Goal: Task Accomplishment & Management: Use online tool/utility

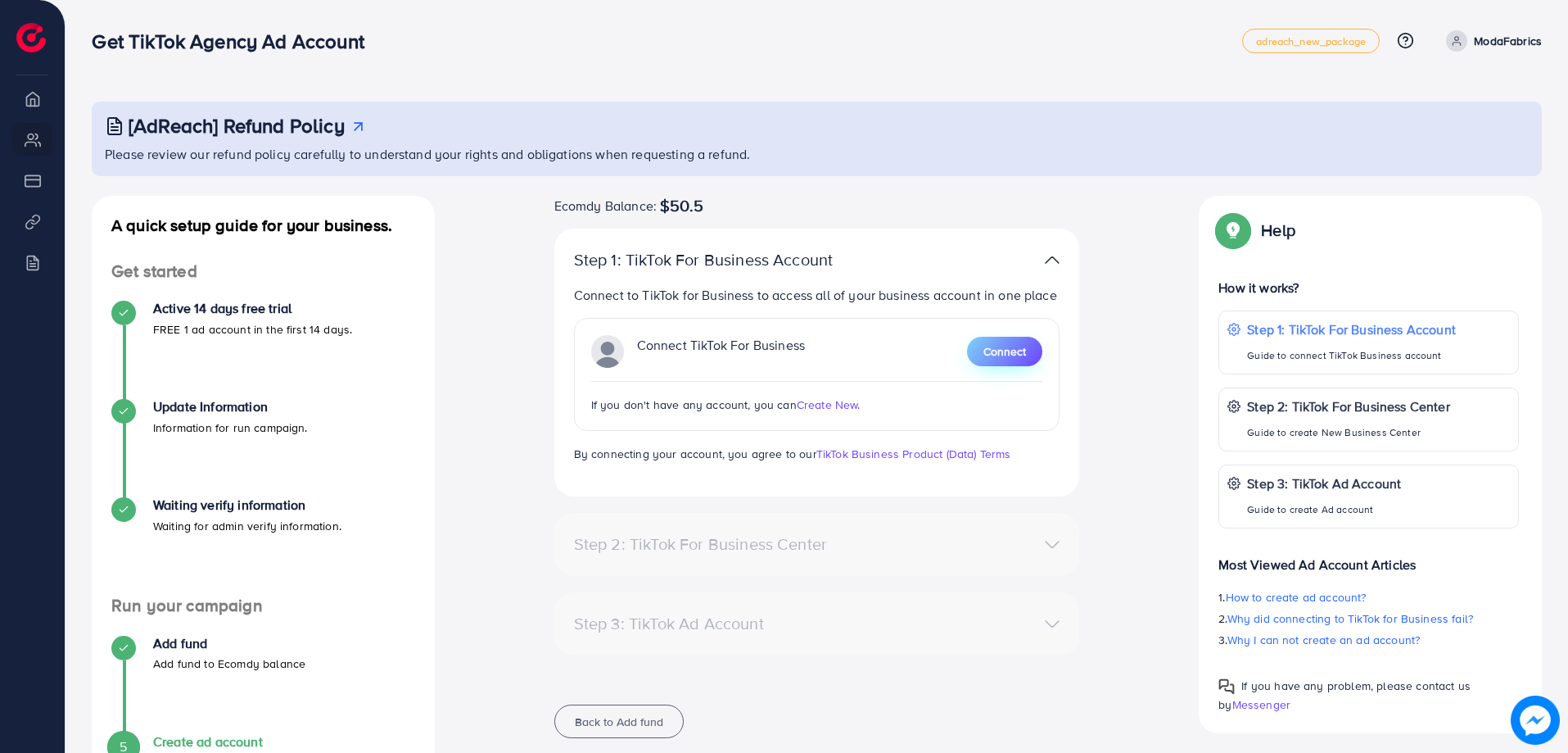
click at [1015, 365] on button "Connect" at bounding box center [1005, 351] width 76 height 29
click at [998, 358] on span "Connect" at bounding box center [1005, 351] width 42 height 17
click at [1001, 362] on button "Connect" at bounding box center [1005, 351] width 76 height 29
click at [999, 352] on span "Connect" at bounding box center [1005, 351] width 42 height 17
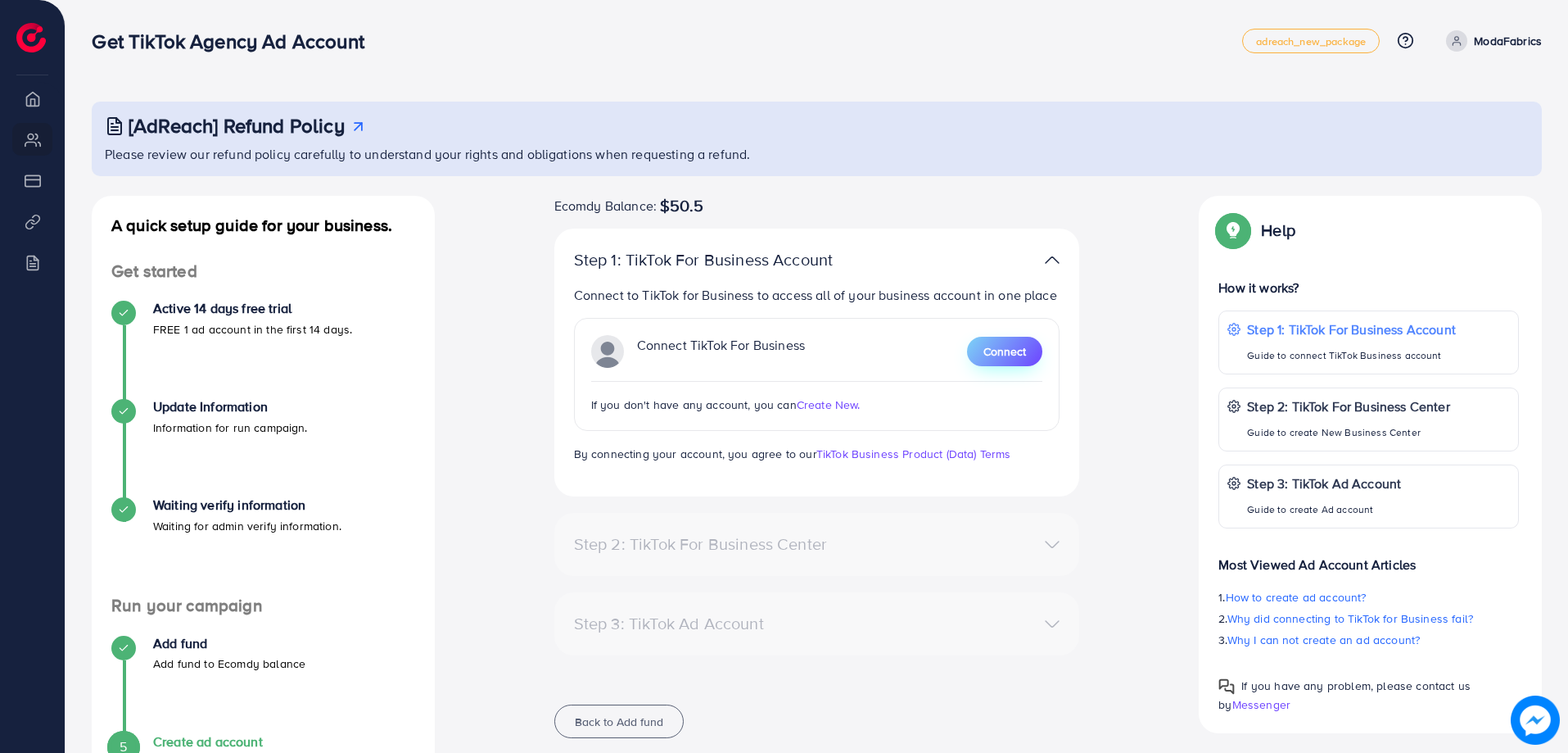
click at [999, 352] on span "Connect" at bounding box center [1005, 351] width 42 height 17
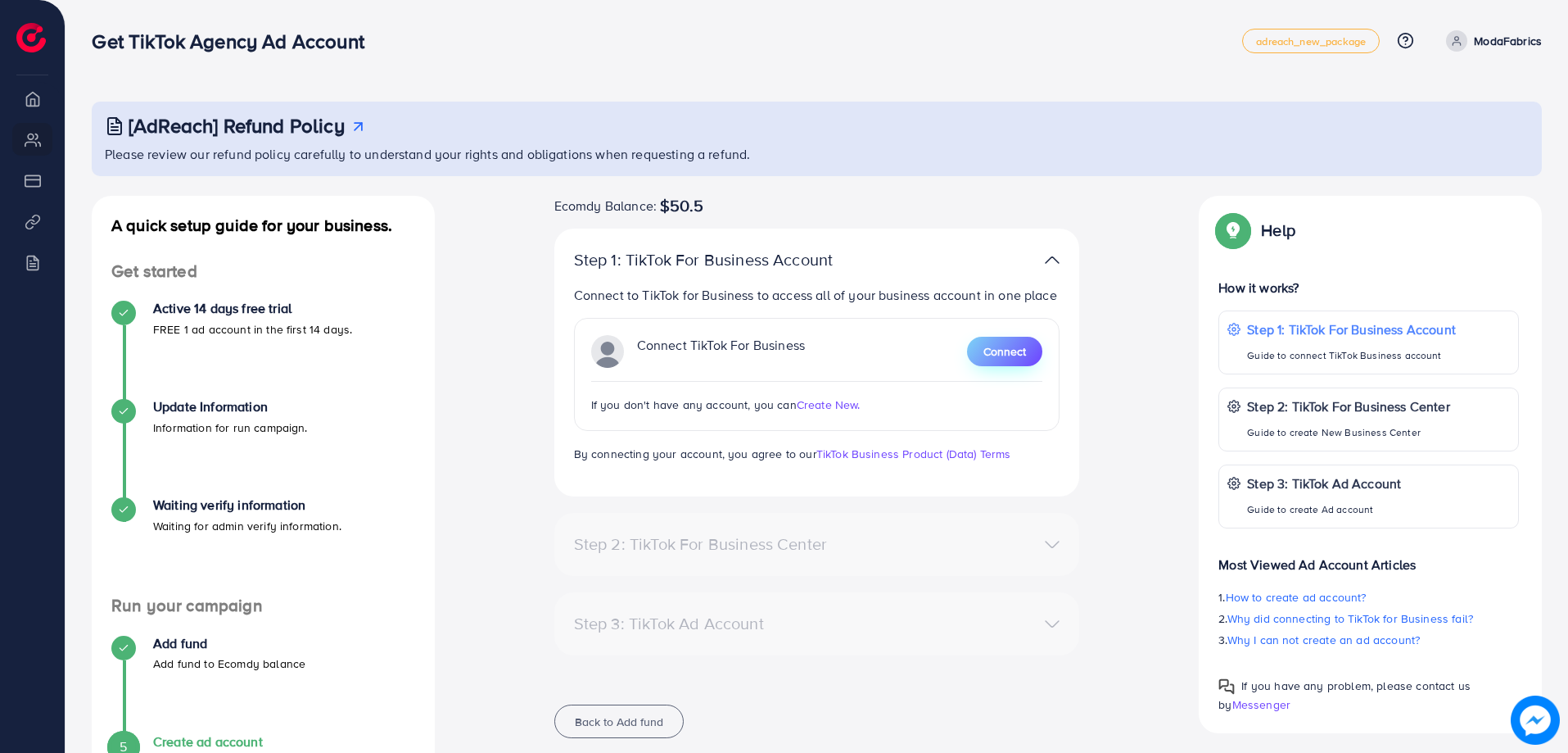
click at [999, 352] on span "Connect" at bounding box center [1005, 351] width 42 height 17
click at [998, 350] on span "Connect" at bounding box center [1005, 351] width 42 height 17
click at [997, 349] on span "Connect" at bounding box center [1005, 351] width 42 height 17
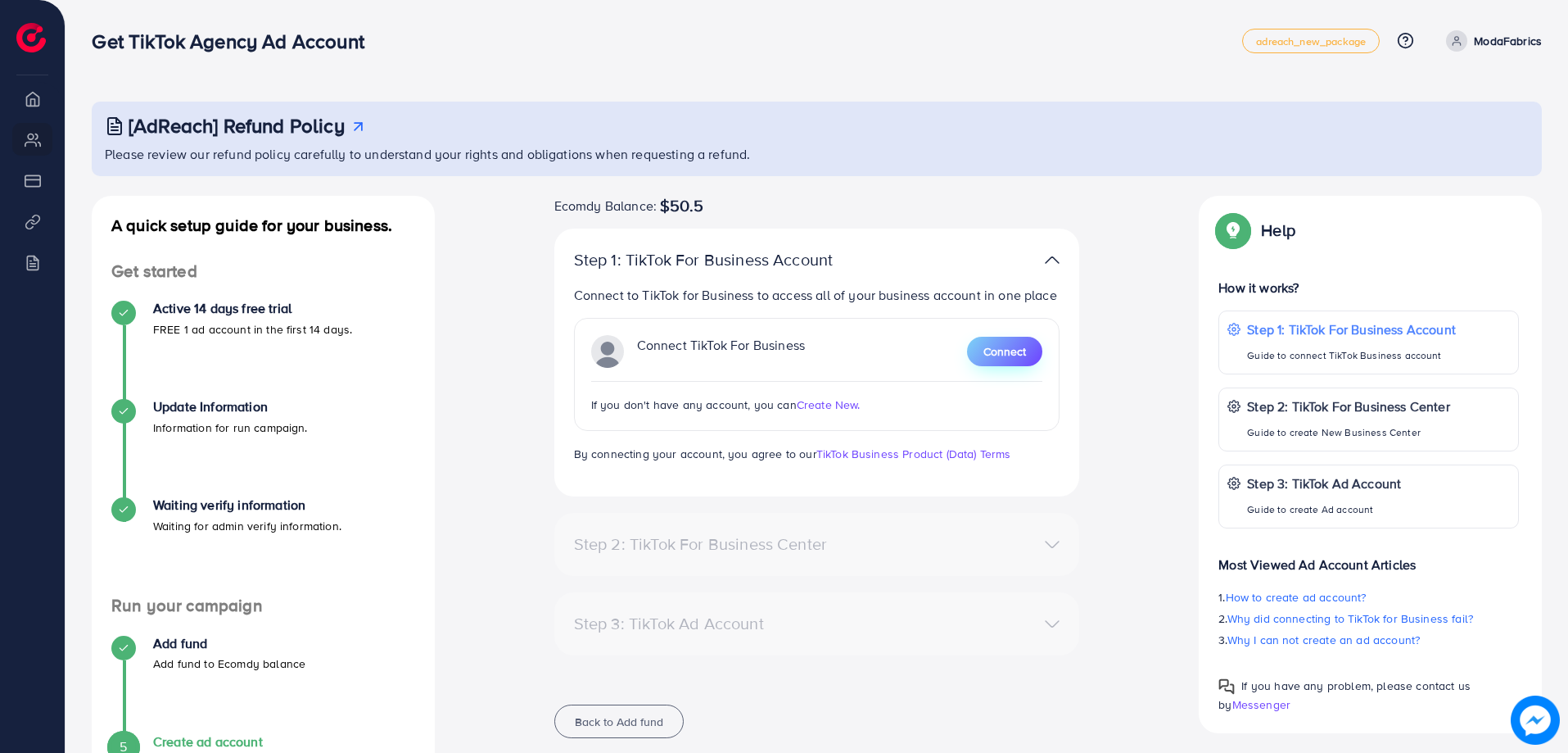
click at [997, 349] on span "Connect" at bounding box center [1005, 351] width 42 height 17
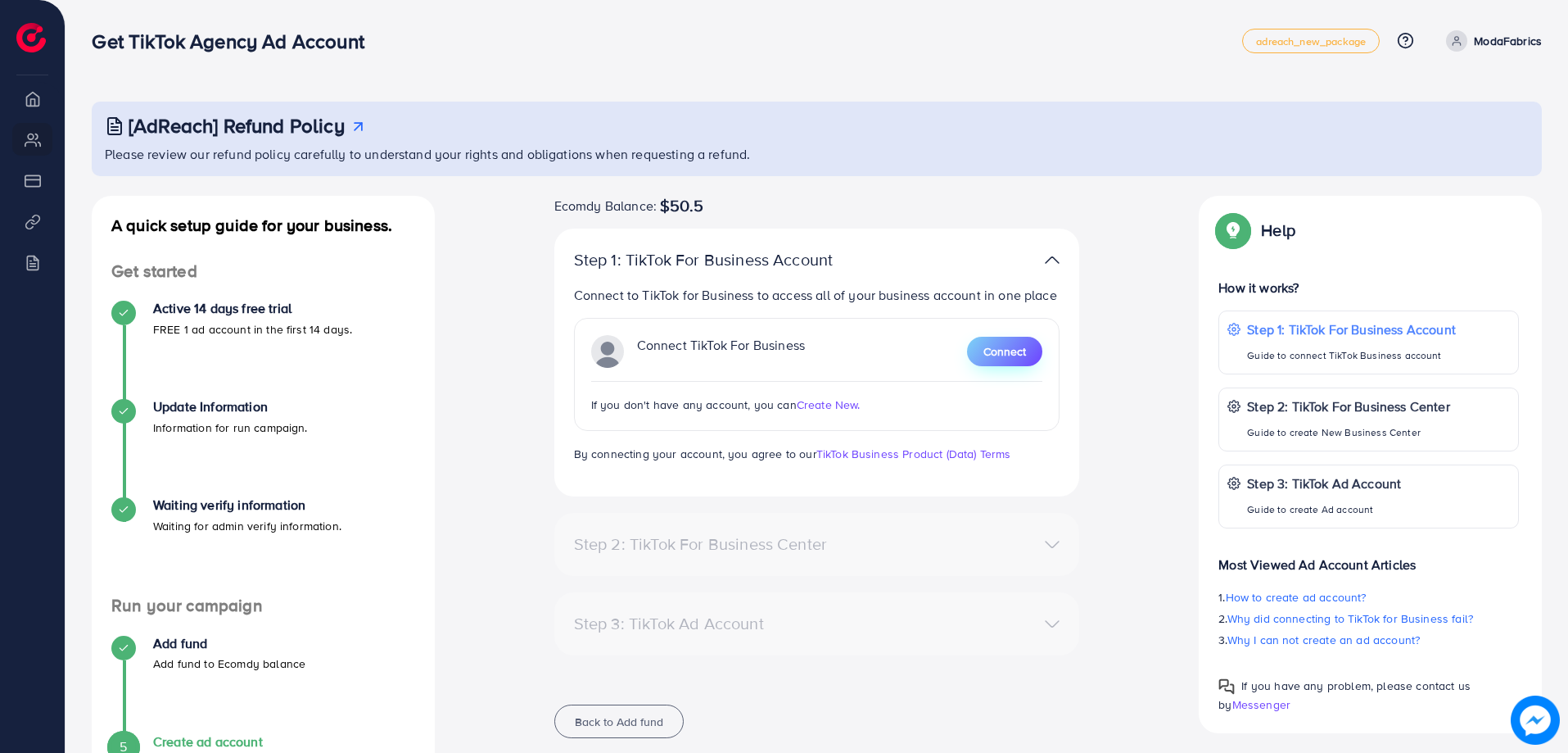
click at [997, 349] on span "Connect" at bounding box center [1005, 351] width 42 height 17
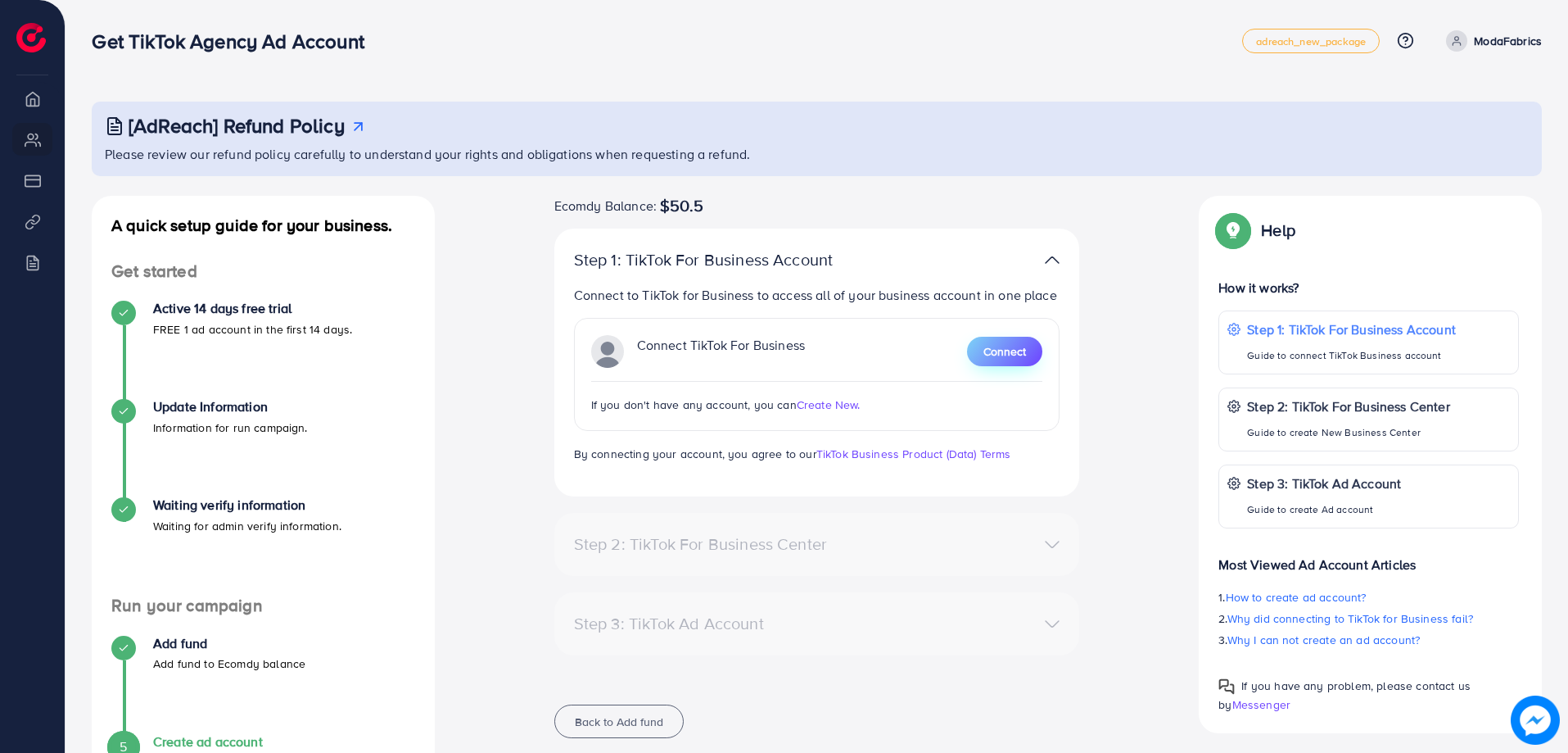
click at [1003, 359] on button "Connect" at bounding box center [1005, 351] width 76 height 29
click at [998, 367] on div "Connect TikTok For Business Connect" at bounding box center [816, 351] width 452 height 33
